Goal: Book appointment/travel/reservation

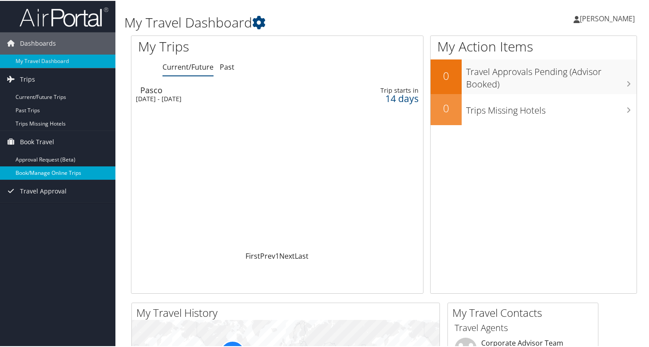
click at [50, 176] on link "Book/Manage Online Trips" at bounding box center [57, 172] width 115 height 13
